Goal: Check status

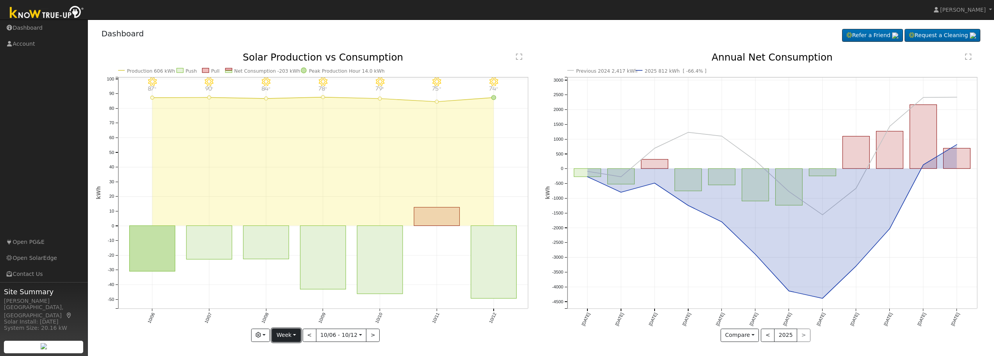
click at [293, 334] on button "Week" at bounding box center [286, 335] width 29 height 13
click at [298, 298] on link "Month" at bounding box center [299, 296] width 54 height 11
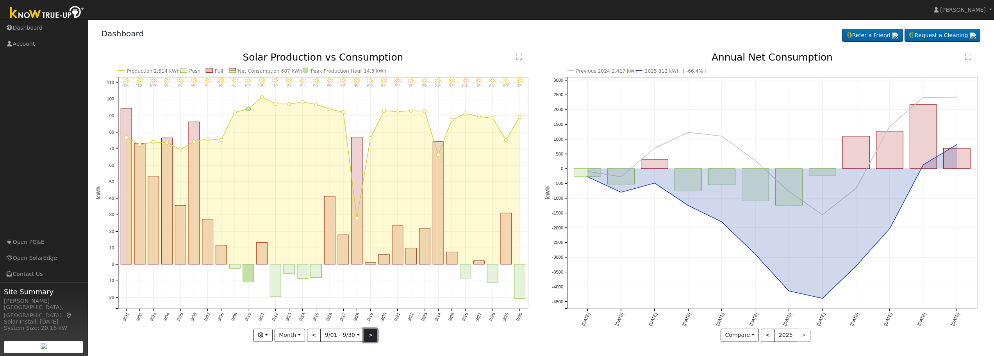
click at [368, 335] on button ">" at bounding box center [371, 335] width 14 height 13
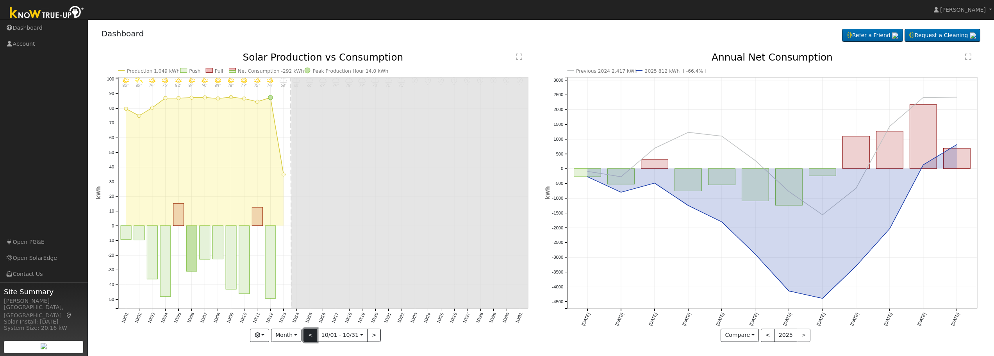
click at [313, 338] on button "<" at bounding box center [311, 335] width 14 height 13
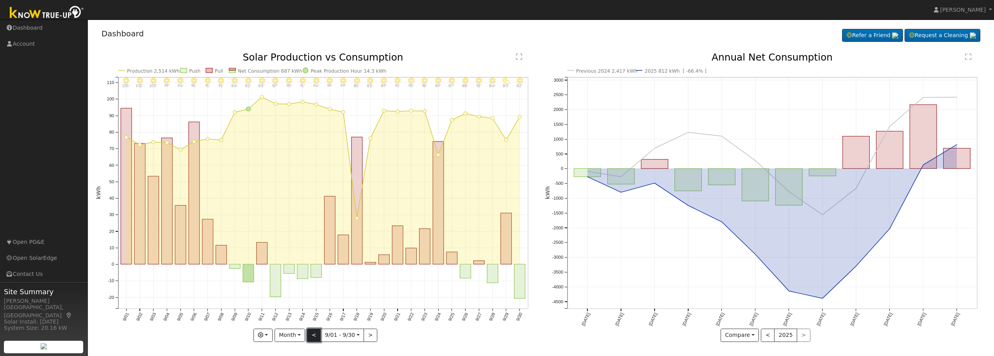
click at [313, 338] on button "<" at bounding box center [314, 335] width 14 height 13
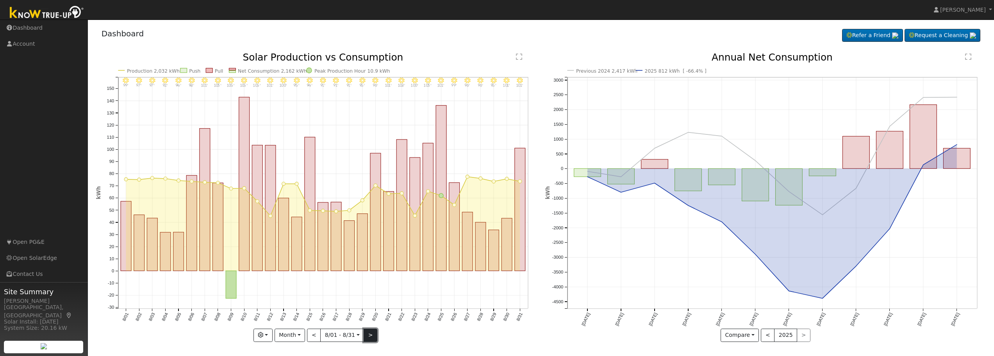
click at [370, 338] on button ">" at bounding box center [371, 335] width 14 height 13
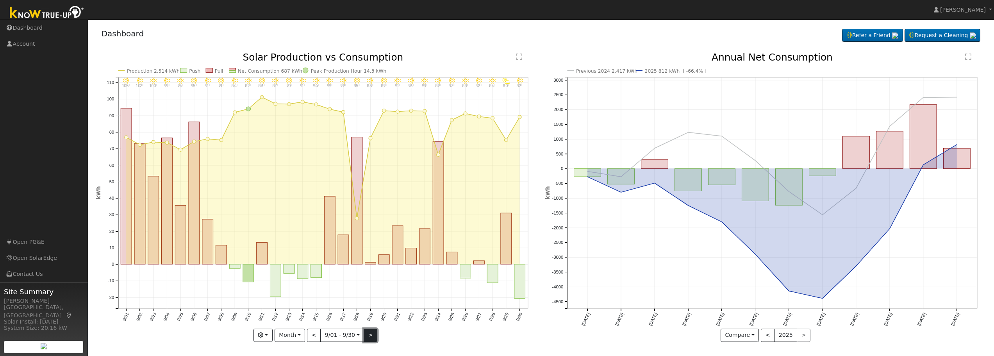
click at [370, 338] on button ">" at bounding box center [371, 335] width 14 height 13
type input "2025-10-01"
